Goal: Task Accomplishment & Management: Use online tool/utility

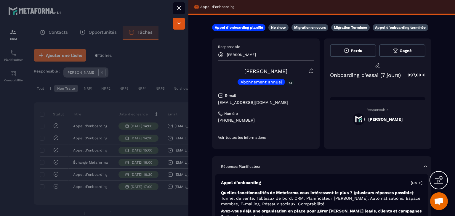
click at [171, 102] on div at bounding box center [227, 108] width 455 height 216
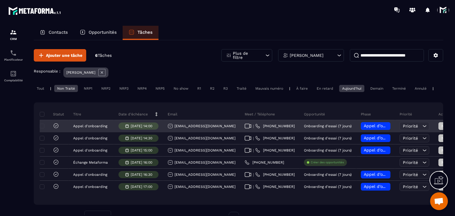
click at [252, 129] on icon at bounding box center [248, 126] width 7 height 5
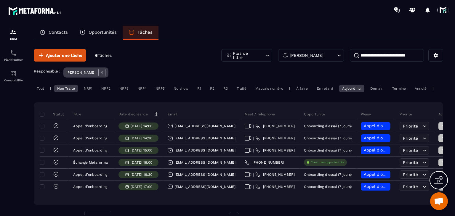
click at [446, 12] on span at bounding box center [444, 10] width 12 height 12
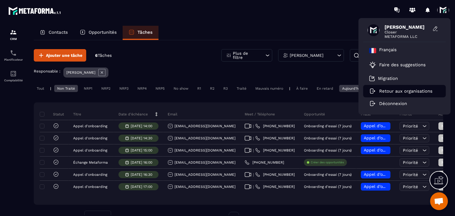
click at [396, 89] on p "Retour aux organisations" at bounding box center [405, 91] width 53 height 5
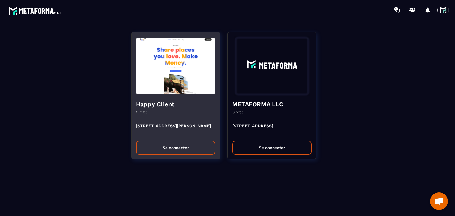
click at [171, 146] on button "Se connecter" at bounding box center [175, 148] width 79 height 14
